Goal: Task Accomplishment & Management: Manage account settings

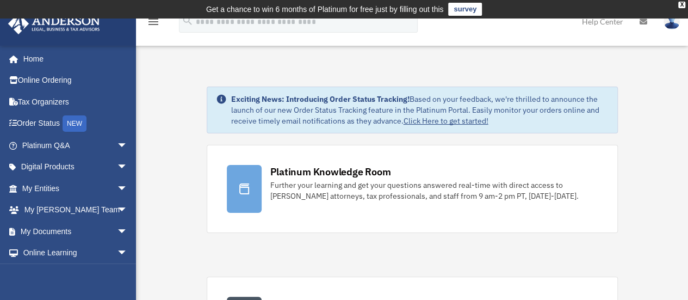
scroll to position [10861, 0]
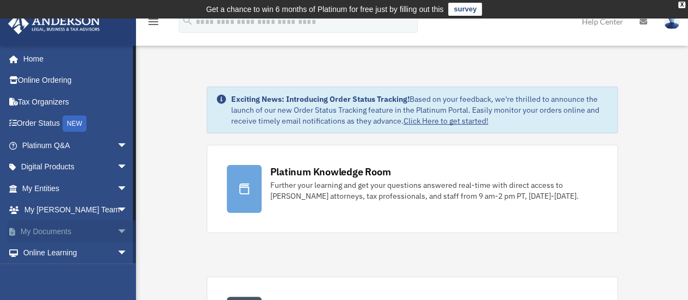
click at [46, 229] on link "My Documents arrow_drop_down" at bounding box center [76, 231] width 137 height 22
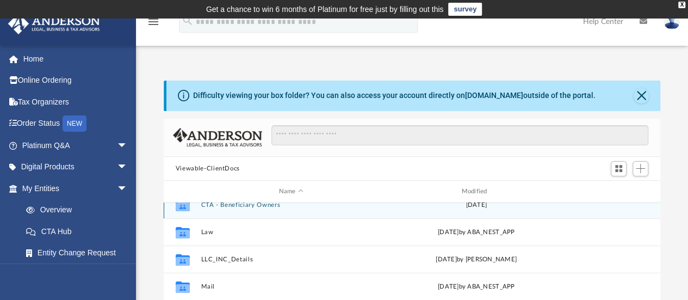
scroll to position [46, 0]
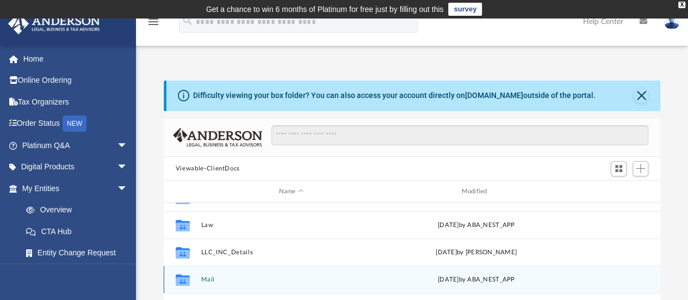
click at [200, 276] on div "Collaborated Folder Mail Mon Aug 18 2025 by ABA_NEST_APP" at bounding box center [412, 279] width 497 height 27
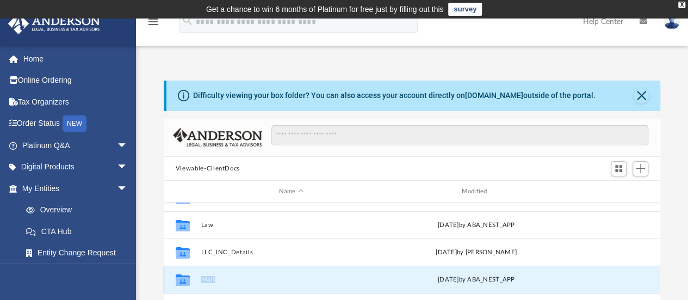
type textarea "****"
click at [200, 276] on div "Collaborated Folder Mail Mon Aug 18 2025 by ABA_NEST_APP" at bounding box center [412, 279] width 497 height 27
click at [182, 279] on icon "grid" at bounding box center [183, 281] width 14 height 9
click at [156, 144] on div "Difficulty viewing your box folder? You can also access your account directly o…" at bounding box center [412, 255] width 552 height 348
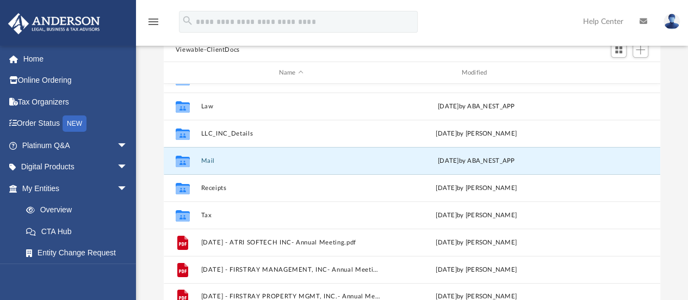
scroll to position [125, 0]
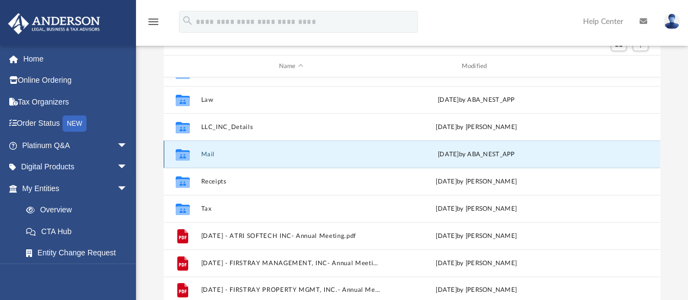
click at [211, 153] on button "Mail" at bounding box center [291, 154] width 181 height 7
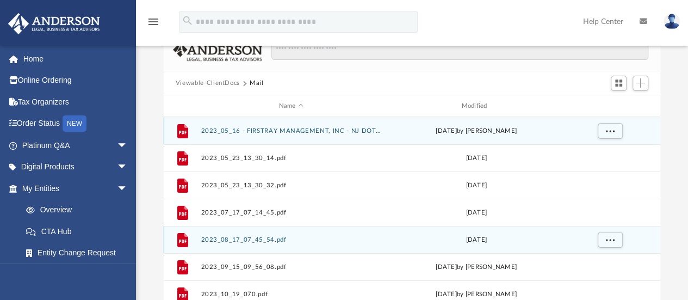
scroll to position [84, 0]
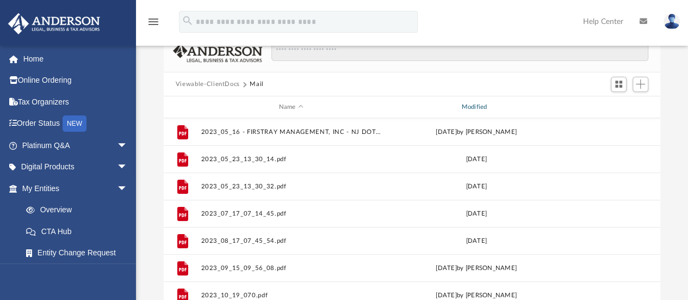
click at [477, 108] on div "Modified" at bounding box center [476, 107] width 181 height 10
click at [478, 105] on div "Modified" at bounding box center [476, 107] width 181 height 10
click at [472, 112] on div "Name Modified" at bounding box center [412, 107] width 497 height 22
click at [459, 109] on div "Modified" at bounding box center [476, 107] width 181 height 10
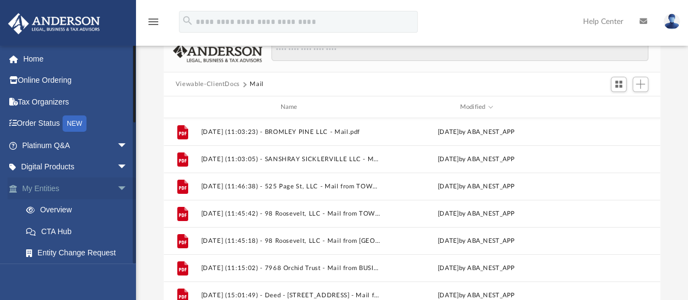
click at [49, 190] on link "My Entities arrow_drop_down" at bounding box center [76, 188] width 137 height 22
click at [213, 81] on button "Viewable-ClientDocs" at bounding box center [208, 84] width 64 height 10
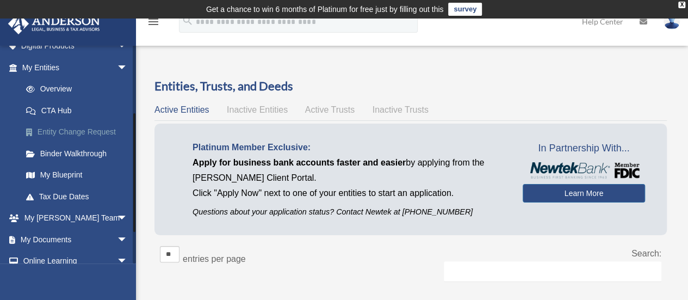
scroll to position [119, 0]
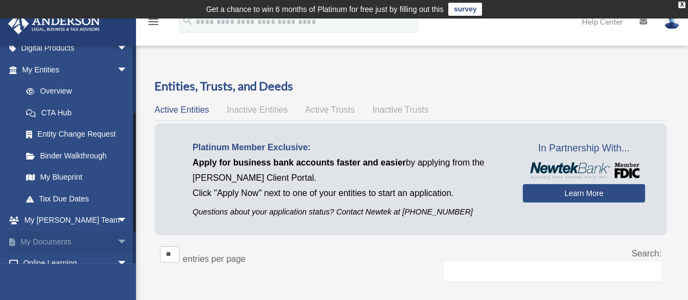
click at [54, 246] on link "My Documents arrow_drop_down" at bounding box center [76, 242] width 137 height 22
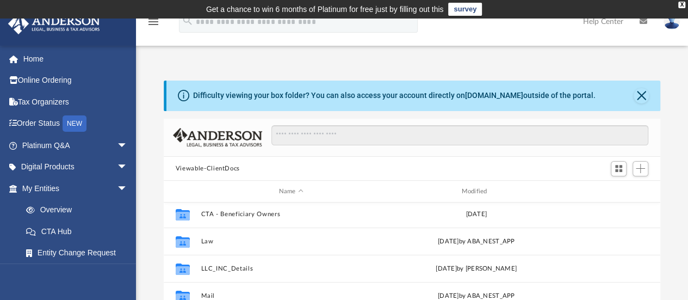
scroll to position [46, 0]
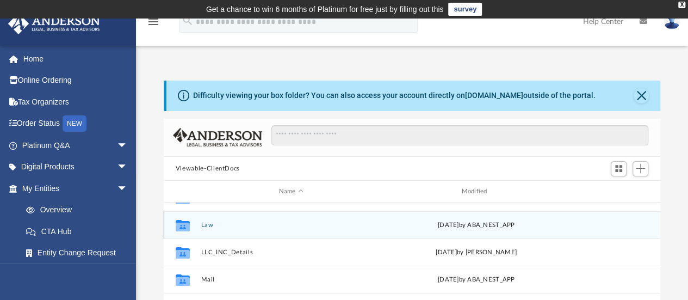
click at [198, 223] on div "Collaborated Folder Law [DATE] by ABA_NEST_APP" at bounding box center [412, 224] width 497 height 27
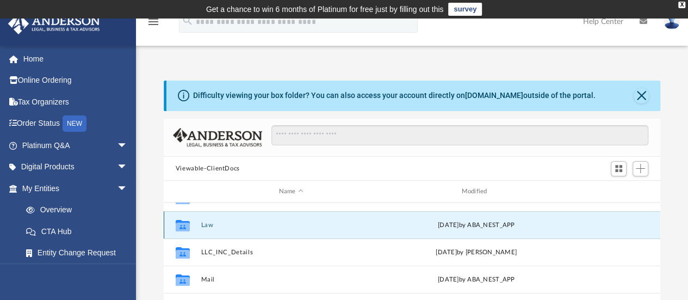
click at [198, 223] on div "Collaborated Folder Law [DATE] by ABA_NEST_APP" at bounding box center [412, 224] width 497 height 27
click at [184, 226] on icon "grid" at bounding box center [183, 227] width 14 height 9
click at [210, 227] on button "Law" at bounding box center [291, 224] width 181 height 7
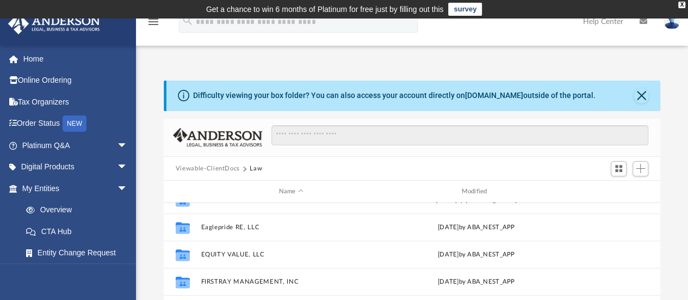
scroll to position [318, 0]
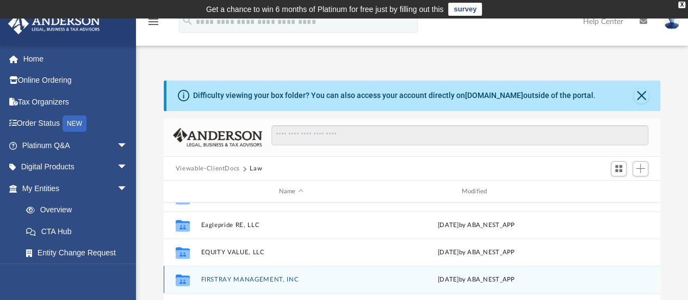
click at [268, 275] on div "Collaborated Folder FIRSTRAY MANAGEMENT, INC [DATE] by ABA_NEST_APP" at bounding box center [412, 279] width 497 height 27
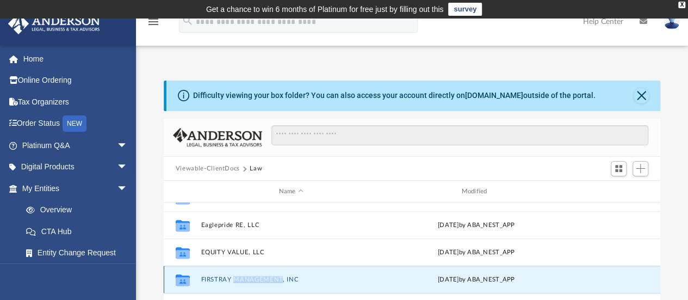
type textarea "**********"
click at [268, 275] on div "Collaborated Folder FIRSTRAY MANAGEMENT, INC [DATE] by ABA_NEST_APP" at bounding box center [412, 279] width 497 height 27
click at [188, 277] on icon "grid" at bounding box center [183, 281] width 14 height 9
click at [191, 282] on icon "Collaborated Folder" at bounding box center [182, 279] width 17 height 17
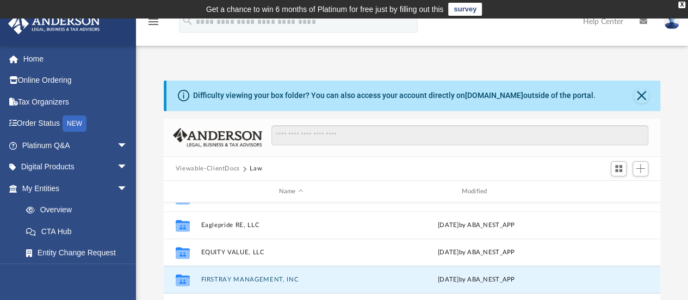
click at [434, 65] on div "Difficulty viewing your box folder? You can also access your account directly o…" at bounding box center [412, 243] width 552 height 371
click at [217, 279] on button "FIRSTRAY MANAGEMENT, INC" at bounding box center [291, 279] width 181 height 7
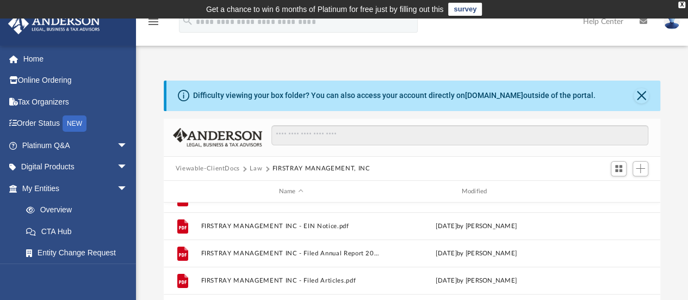
scroll to position [155, 0]
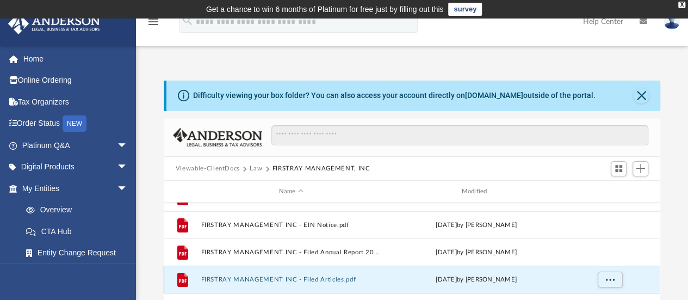
click at [253, 280] on button "FIRSTRAY MANAGEMENT INC - Filed Articles.pdf" at bounding box center [291, 279] width 181 height 7
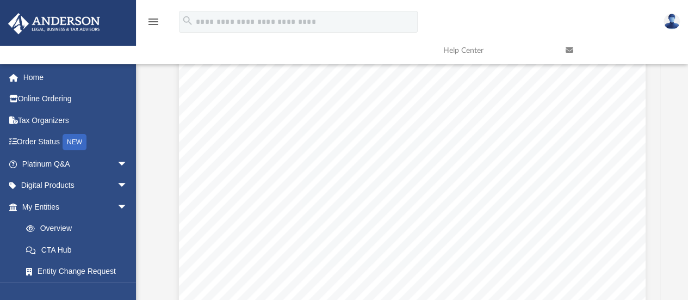
scroll to position [11, 0]
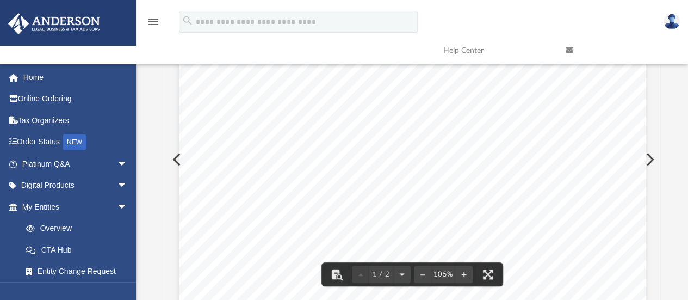
click at [532, 145] on span "0450947458. Following are the articles that constitute its" at bounding box center [425, 143] width 349 height 9
